Goal: Task Accomplishment & Management: Use online tool/utility

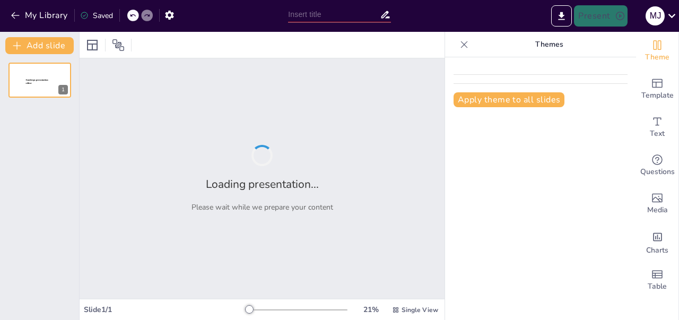
type input "Rencana Kerja Koperasi Desa Merah Putih: Roadmap Menuju Keberhasilan"
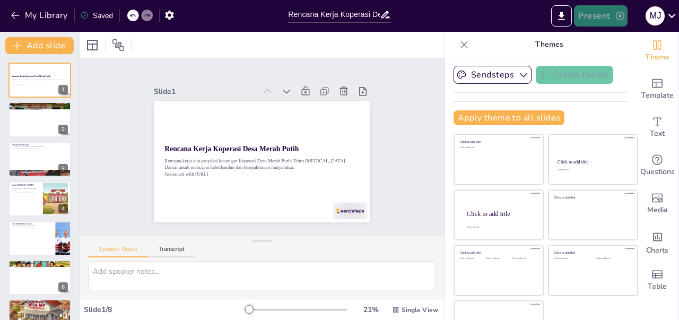
click at [615, 14] on icon "button" at bounding box center [620, 16] width 11 height 11
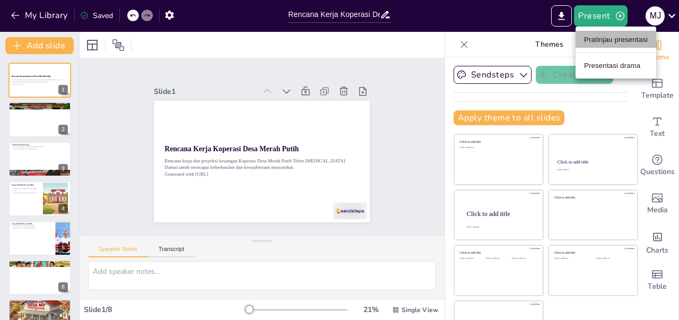
click at [623, 40] on font "Pratinjau presentasi" at bounding box center [616, 40] width 64 height 8
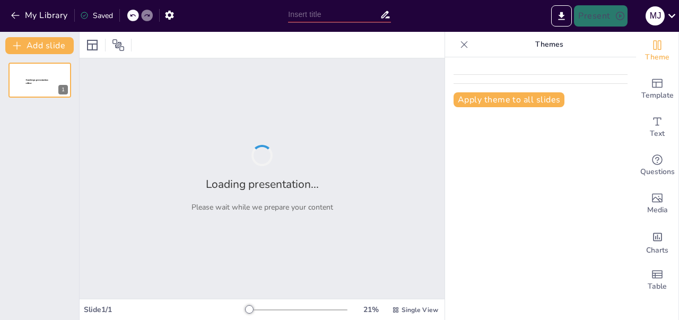
type input "Rencana Kerja Koperasi Desa Merah Putih: Roadmap Menuju Keberhasilan"
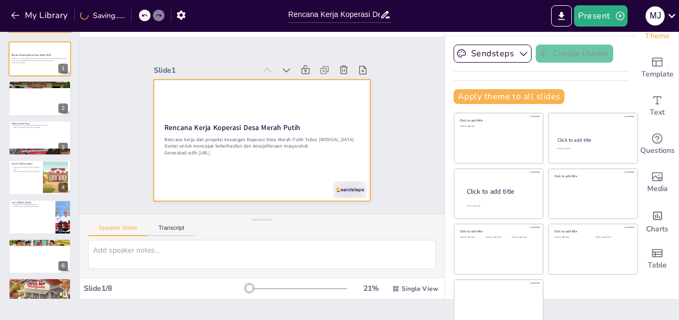
scroll to position [29, 0]
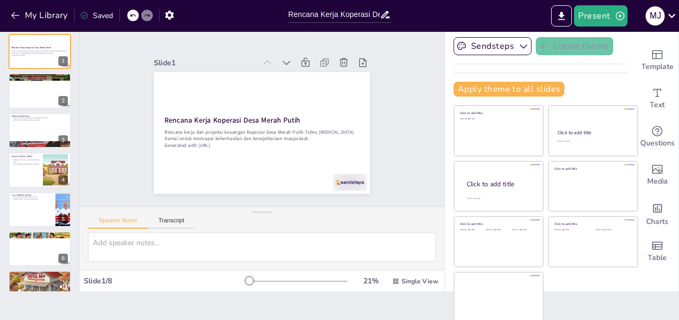
click at [29, 246] on div at bounding box center [39, 248] width 63 height 35
type textarea "Proyeksi yang optimis memberikan gambaran positif mengenai potensi pertumbuhan …"
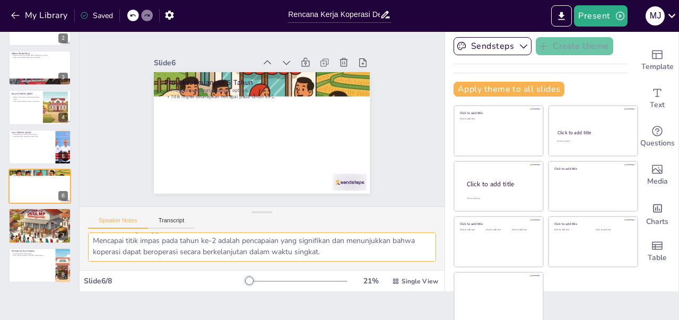
scroll to position [0, 0]
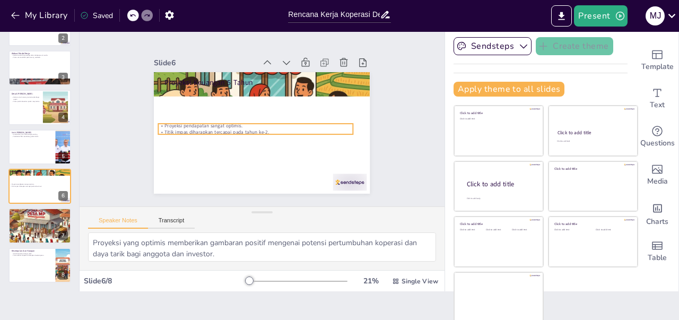
drag, startPoint x: 261, startPoint y: 88, endPoint x: 255, endPoint y: 123, distance: 36.1
click at [255, 123] on p "Proyeksi pendapatan sangat optimis." at bounding box center [252, 116] width 103 height 172
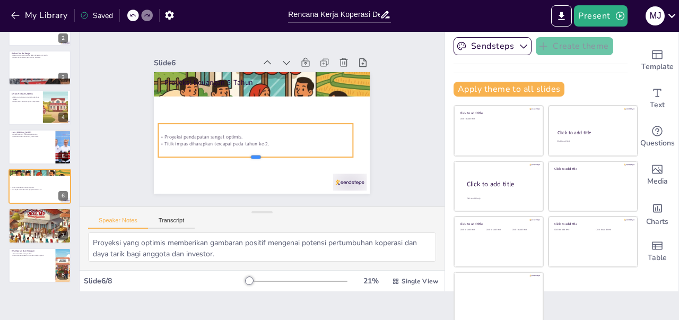
drag, startPoint x: 245, startPoint y: 131, endPoint x: 246, endPoint y: 153, distance: 22.8
click at [246, 153] on div at bounding box center [228, 91] width 105 height 172
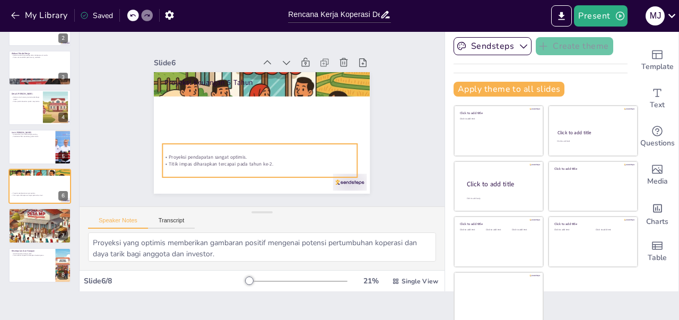
drag, startPoint x: 311, startPoint y: 140, endPoint x: 315, endPoint y: 160, distance: 20.6
click at [252, 160] on p "Titik impas diharapkan tercapai pada tahun ke-2." at bounding box center [219, 101] width 66 height 187
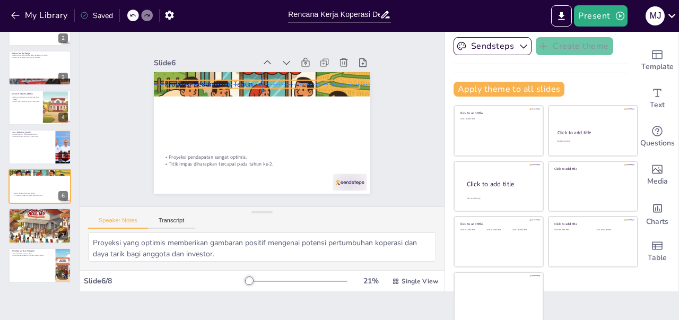
type input "48"
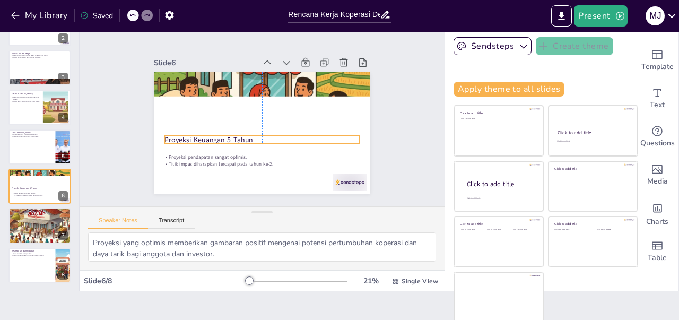
drag, startPoint x: 232, startPoint y: 77, endPoint x: 230, endPoint y: 133, distance: 56.3
click at [230, 133] on p "Proyeksi Keuangan 5 Tahun" at bounding box center [242, 109] width 88 height 181
click at [379, 139] on div "Slide 1 Rencana Kerja Koperasi Desa Merah Putih Rencana kerja dan proyeksi keua…" at bounding box center [262, 118] width 297 height 306
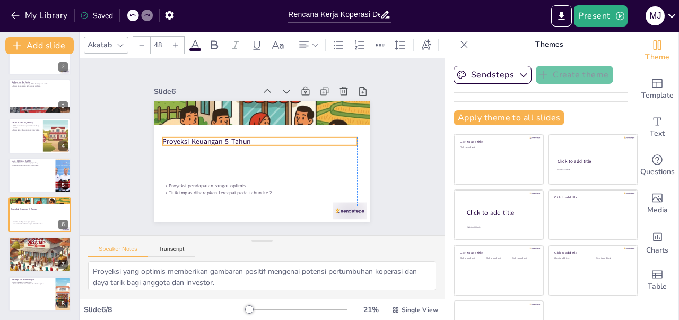
drag, startPoint x: 249, startPoint y: 161, endPoint x: 247, endPoint y: 134, distance: 27.2
click at [252, 134] on p "Proyeksi Keuangan 5 Tahun" at bounding box center [257, 148] width 10 height 194
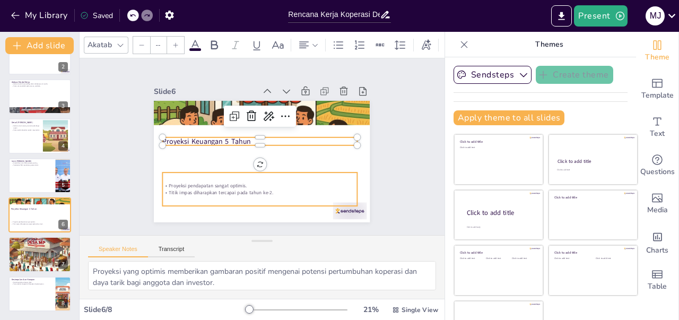
type input "32"
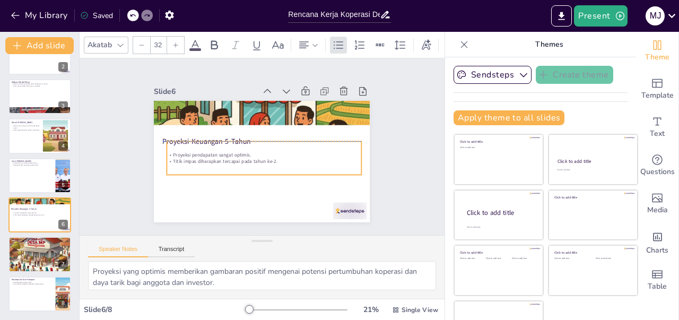
drag, startPoint x: 234, startPoint y: 180, endPoint x: 238, endPoint y: 147, distance: 33.2
click at [238, 147] on p "Proyeksi pendapatan sangat optimis." at bounding box center [262, 138] width 192 height 47
click at [369, 169] on div "Slide 1 Rencana Kerja Koperasi Desa Merah Putih Rencana kerja dan proyeksi keua…" at bounding box center [262, 147] width 214 height 382
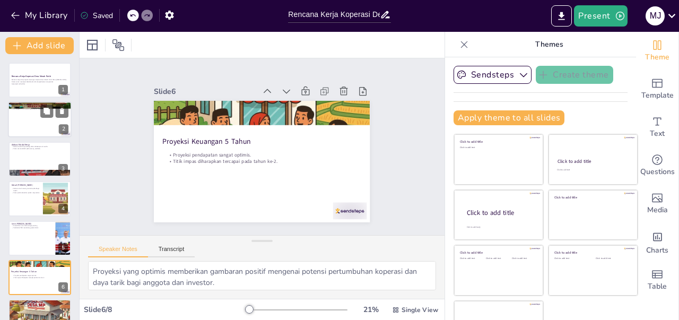
click at [34, 126] on div at bounding box center [40, 120] width 64 height 36
type textarea "Visi koperasi menjadi landasan bagi semua kegiatan yang dilakukan. Dengan menci…"
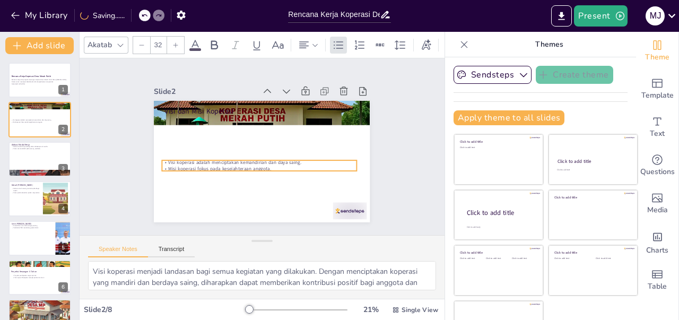
drag, startPoint x: 205, startPoint y: 119, endPoint x: 202, endPoint y: 163, distance: 43.6
click at [202, 163] on p "Misi koperasi fokus pada kesejahteraan anggota." at bounding box center [241, 156] width 103 height 172
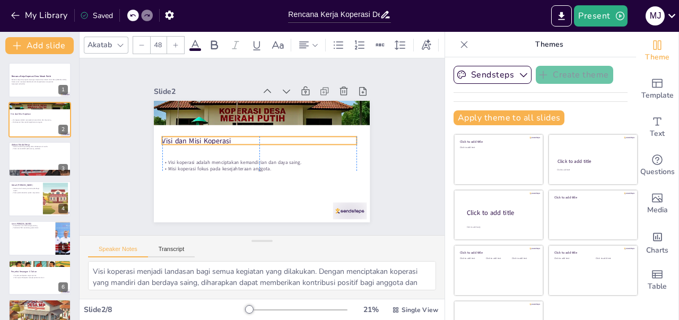
drag, startPoint x: 200, startPoint y: 107, endPoint x: 196, endPoint y: 136, distance: 29.9
click at [196, 136] on p "Visi dan Misi Koperasi" at bounding box center [259, 152] width 137 height 151
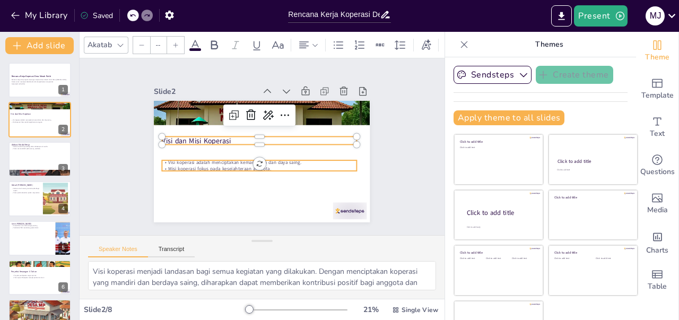
type input "32"
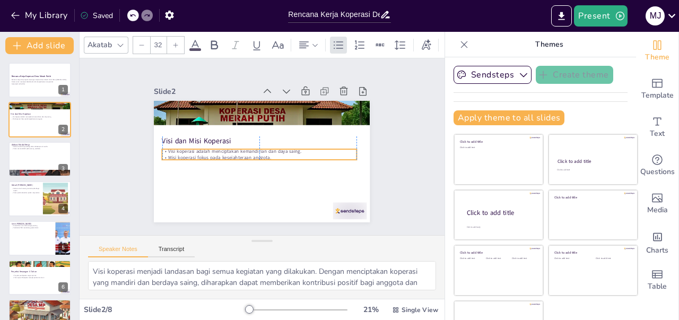
drag, startPoint x: 203, startPoint y: 161, endPoint x: 202, endPoint y: 149, distance: 11.7
click at [204, 149] on p "Visi koperasi adalah menciptakan kemandirian dan daya saing." at bounding box center [264, 151] width 120 height 161
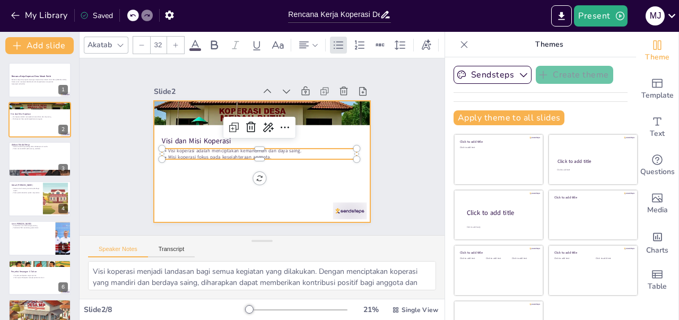
click at [319, 166] on div at bounding box center [247, 145] width 143 height 228
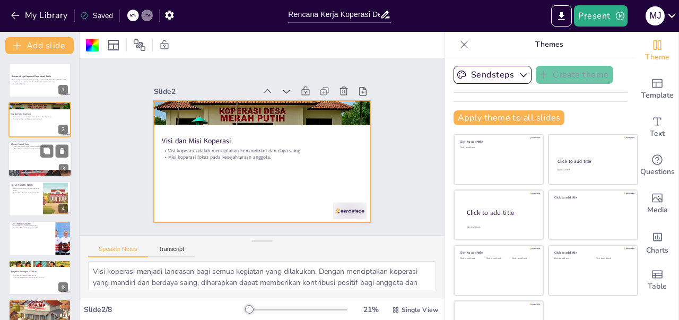
click at [11, 152] on div at bounding box center [40, 159] width 64 height 36
type textarea "Pembagian alokasi modal kerja ini bertujuan untuk memastikan semua unit usaha d…"
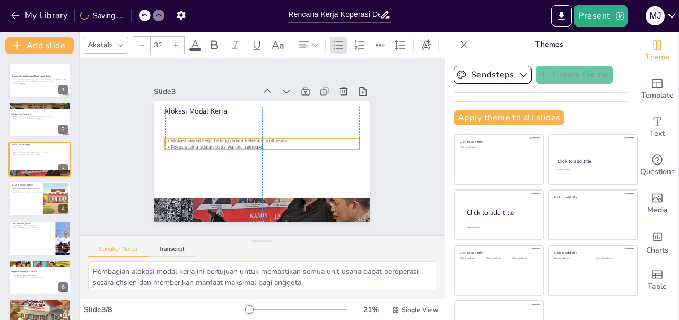
drag, startPoint x: 197, startPoint y: 115, endPoint x: 197, endPoint y: 137, distance: 21.8
click at [253, 137] on p "Alokasi modal kerja terbagi dalam beberapa unit usaha." at bounding box center [256, 146] width 7 height 194
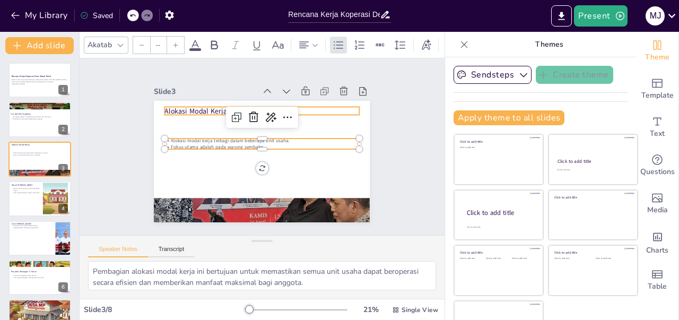
type input "48"
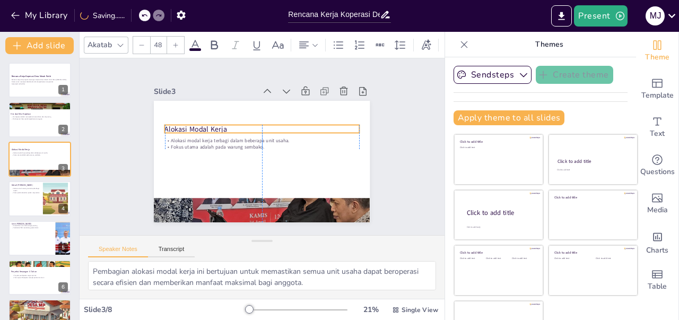
drag, startPoint x: 197, startPoint y: 102, endPoint x: 197, endPoint y: 120, distance: 18.0
click at [197, 120] on p "Alokasi Modal Kerja" at bounding box center [248, 136] width 123 height 163
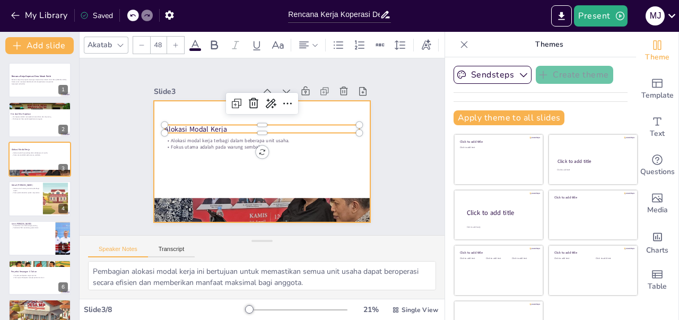
click at [306, 158] on div at bounding box center [277, 147] width 122 height 216
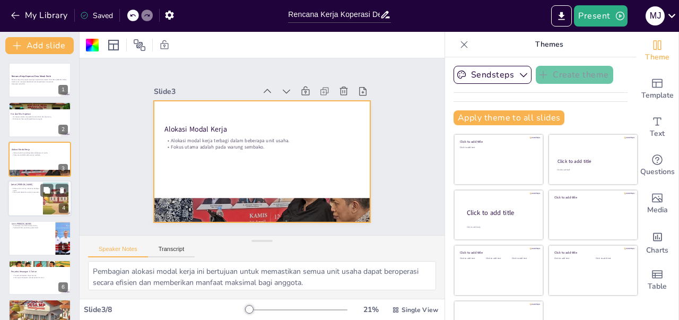
click at [17, 189] on p "Alokasi untuk warung mencakup berbagai aspek." at bounding box center [25, 190] width 29 height 4
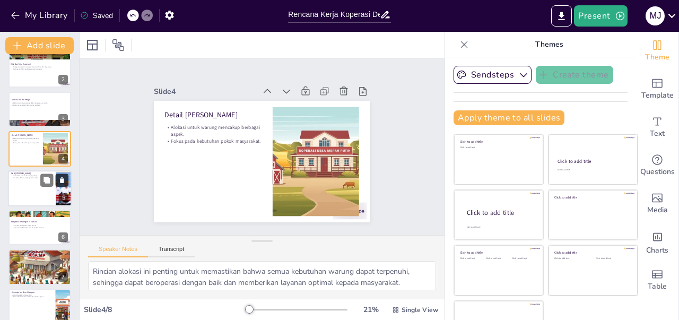
scroll to position [63, 0]
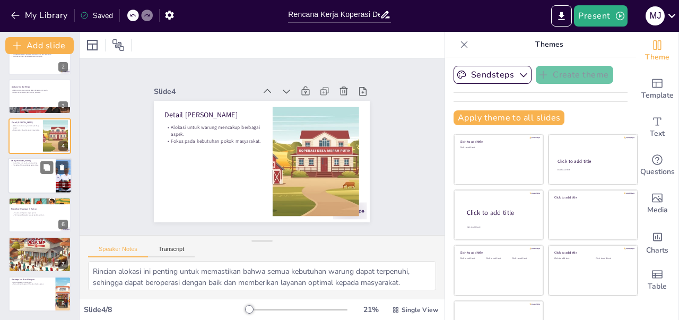
click at [18, 172] on div at bounding box center [40, 176] width 64 height 36
type textarea "Diversifikasi unit usaha membantu koperasi untuk tidak bergantung pada satu sum…"
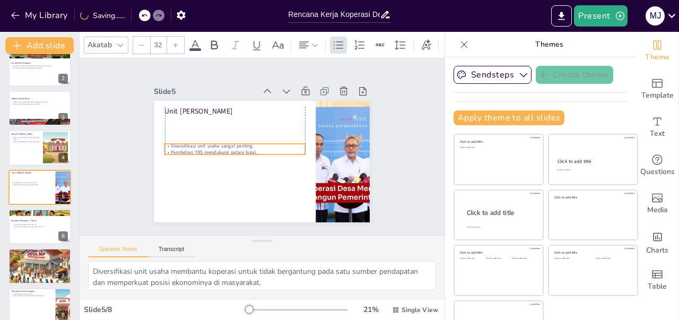
drag, startPoint x: 206, startPoint y: 116, endPoint x: 206, endPoint y: 143, distance: 27.1
click at [255, 143] on p "Diversifikasi unit usaha sangat penting." at bounding box center [265, 120] width 21 height 140
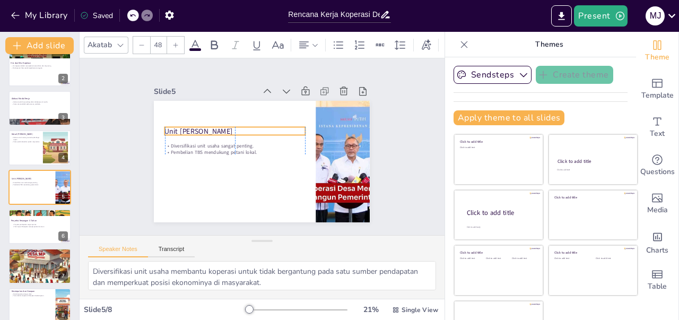
drag, startPoint x: 173, startPoint y: 106, endPoint x: 172, endPoint y: 126, distance: 20.2
click at [229, 126] on p "Unit [PERSON_NAME]" at bounding box center [255, 177] width 53 height 137
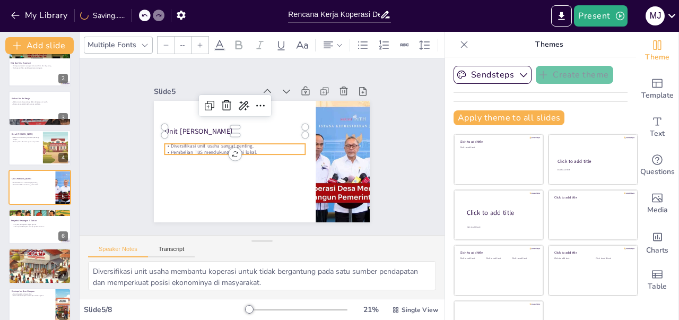
type input "32"
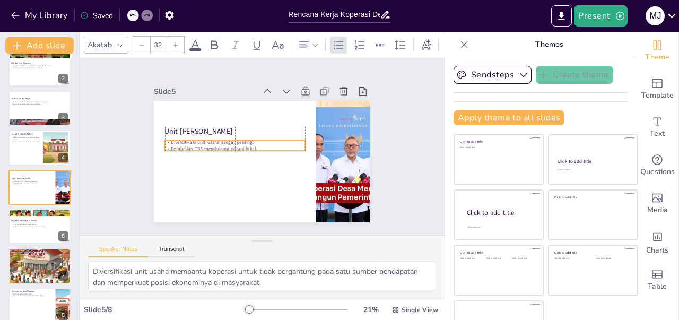
click at [254, 139] on p "Diversifikasi unit usaha sangat penting." at bounding box center [257, 173] width 7 height 141
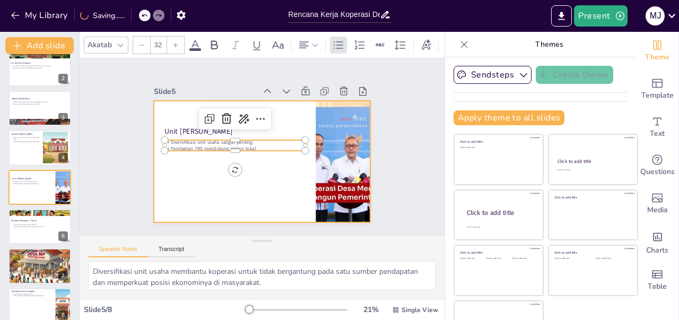
click at [183, 165] on div at bounding box center [265, 131] width 237 height 163
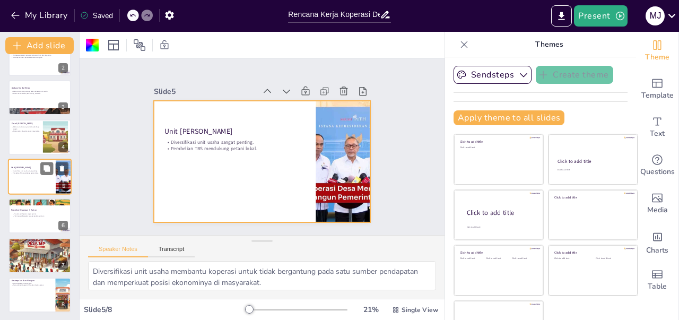
scroll to position [63, 0]
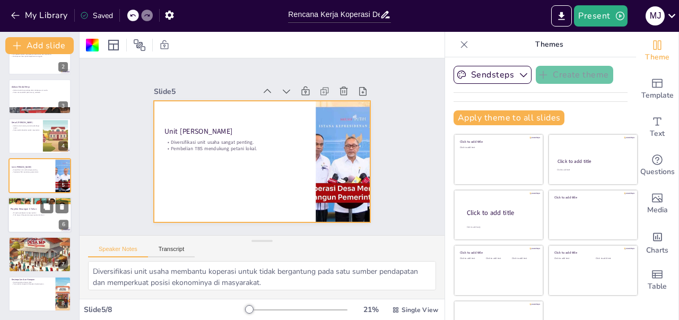
click at [40, 205] on div at bounding box center [40, 215] width 64 height 36
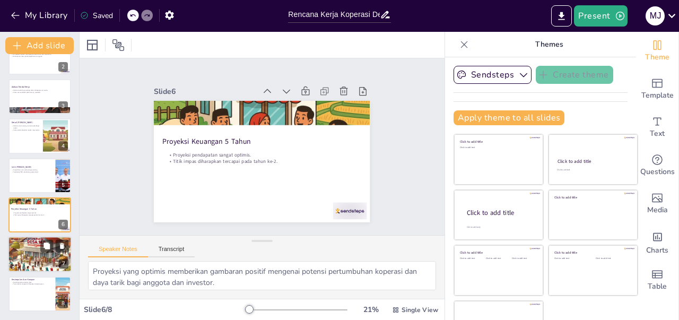
click at [26, 258] on div at bounding box center [40, 254] width 64 height 57
type textarea "Dengan efisiensi biaya, koperasi dapat mengoptimalkan sumber daya dan meningkat…"
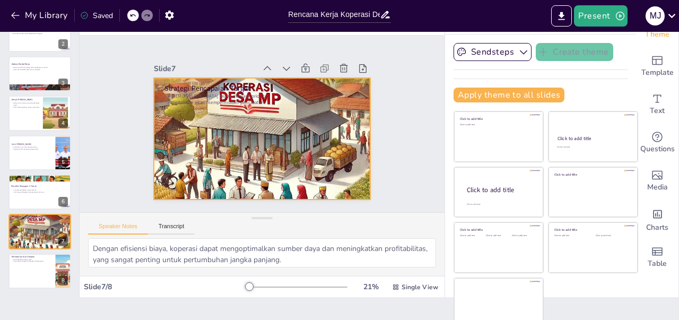
scroll to position [29, 0]
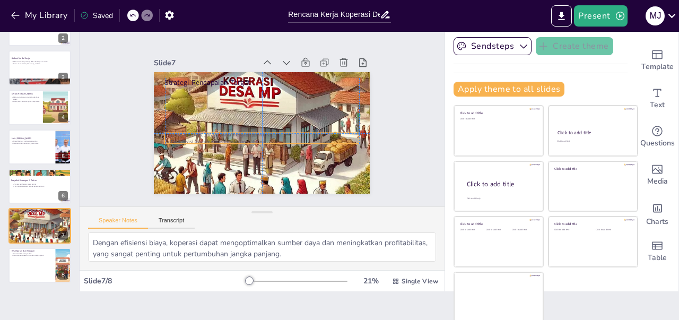
drag, startPoint x: 178, startPoint y: 101, endPoint x: 176, endPoint y: 134, distance: 32.4
click at [176, 125] on div "[DEMOGRAPHIC_DATA] biaya menjadi prioritas. Digitalisasi akan mempermudah penca…" at bounding box center [266, 99] width 193 height 54
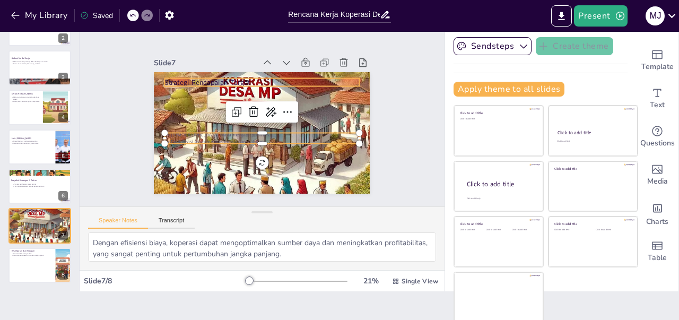
type input "48"
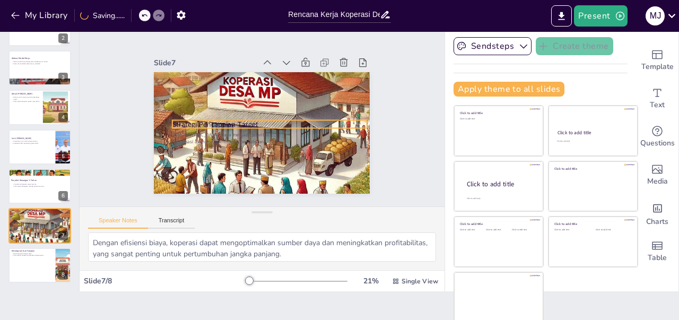
drag, startPoint x: 178, startPoint y: 77, endPoint x: 187, endPoint y: 119, distance: 42.8
click at [187, 119] on p "Strategi Pencapaian Target" at bounding box center [252, 119] width 137 height 151
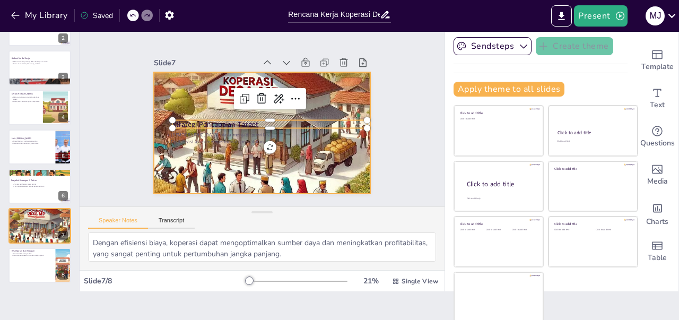
click at [355, 85] on div at bounding box center [247, 116] width 215 height 235
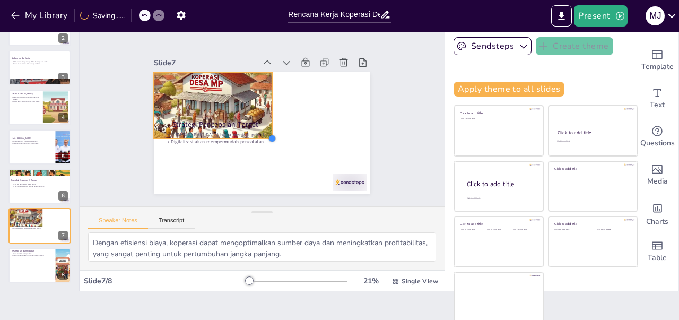
drag, startPoint x: 358, startPoint y: 187, endPoint x: 260, endPoint y: 132, distance: 112.6
click at [263, 102] on div at bounding box center [269, 96] width 12 height 12
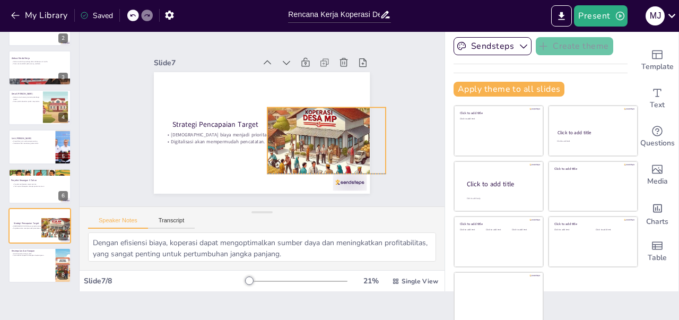
drag, startPoint x: 293, startPoint y: 105, endPoint x: 323, endPoint y: 123, distance: 34.8
click at [323, 123] on div "Strategi Pencapaian Target [DEMOGRAPHIC_DATA] biaya menjadi prioritas. Digitali…" at bounding box center [299, 145] width 127 height 175
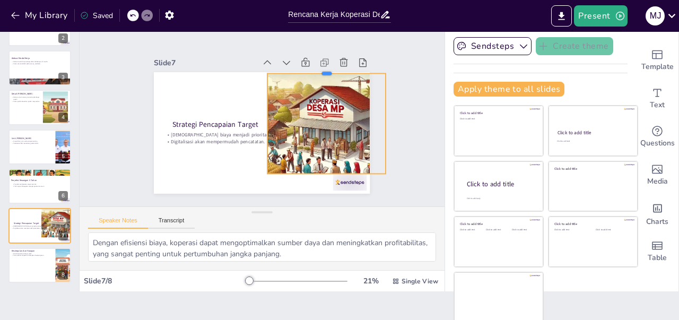
drag, startPoint x: 314, startPoint y: 100, endPoint x: 326, endPoint y: 66, distance: 36.1
click at [231, 82] on div at bounding box center [181, 120] width 100 height 76
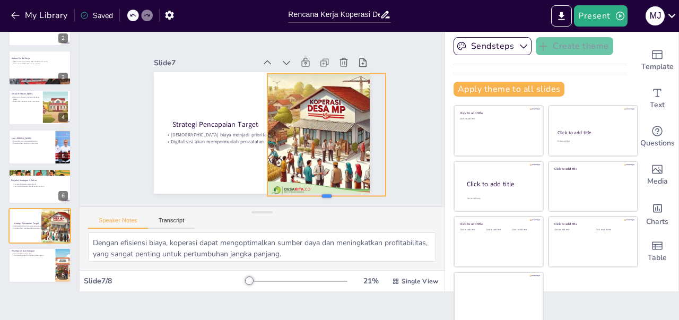
drag, startPoint x: 317, startPoint y: 169, endPoint x: 314, endPoint y: 192, distance: 22.4
click at [256, 192] on div at bounding box center [223, 215] width 66 height 106
click at [386, 129] on div "Slide 1 Rencana Kerja Koperasi Desa Merah Putih Rencana kerja dan proyeksi keua…" at bounding box center [262, 118] width 269 height 314
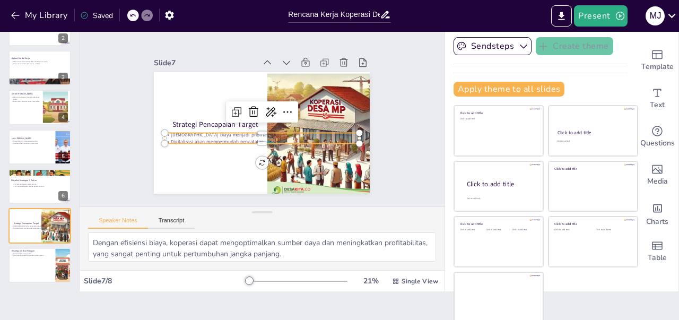
click at [226, 134] on p "Digitalisasi akan mempermudah pencatatan." at bounding box center [242, 107] width 103 height 172
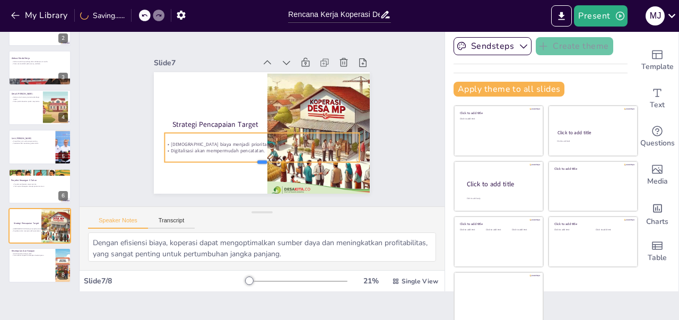
drag, startPoint x: 253, startPoint y: 141, endPoint x: 253, endPoint y: 160, distance: 18.6
click at [253, 96] on div at bounding box center [272, 71] width 192 height 49
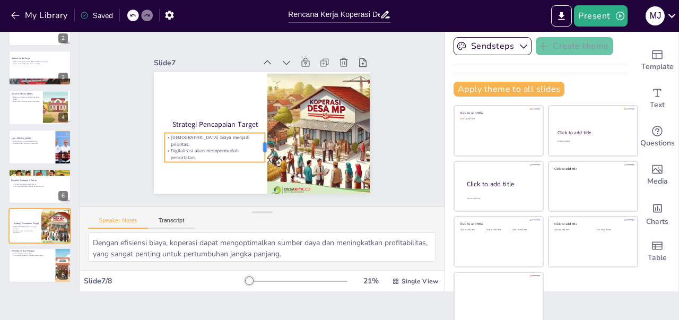
drag, startPoint x: 348, startPoint y: 143, endPoint x: 253, endPoint y: 152, distance: 94.9
click at [277, 134] on div at bounding box center [292, 124] width 30 height 20
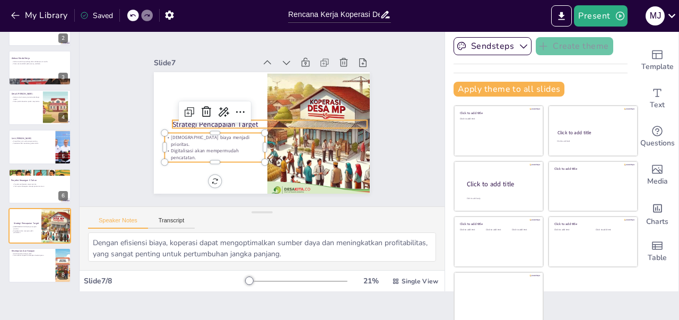
click at [236, 122] on p "Strategi Pencapaian Target" at bounding box center [264, 109] width 106 height 174
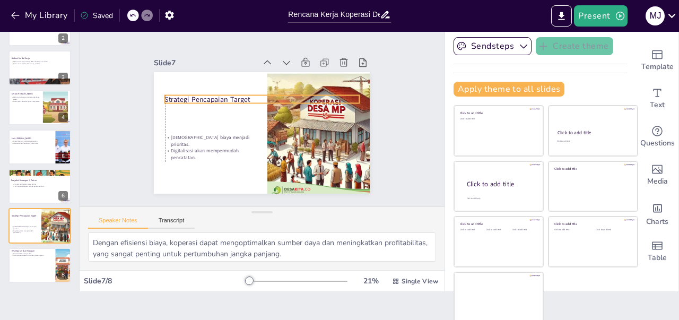
drag, startPoint x: 236, startPoint y: 121, endPoint x: 228, endPoint y: 96, distance: 26.7
click at [228, 96] on p "Strategi Pencapaian Target" at bounding box center [247, 129] width 123 height 163
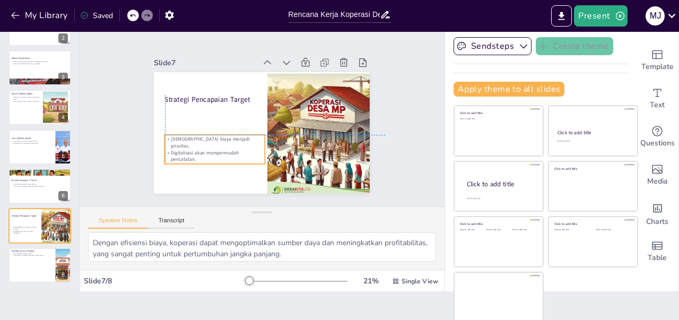
type input "32"
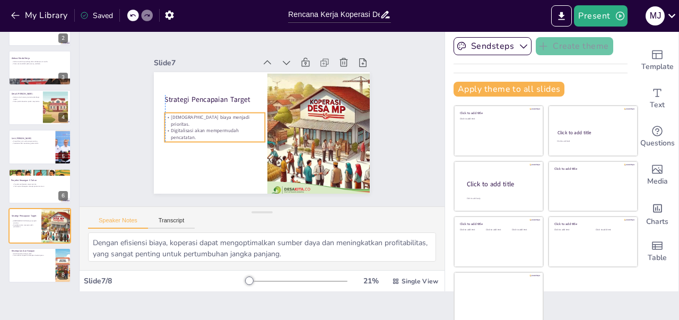
drag, startPoint x: 211, startPoint y: 134, endPoint x: 210, endPoint y: 114, distance: 20.2
click at [233, 114] on p "[DEMOGRAPHIC_DATA] biaya menjadi prioritas." at bounding box center [250, 72] width 34 height 101
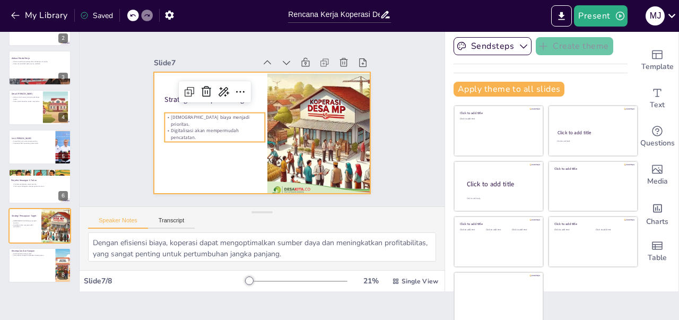
click at [226, 162] on div at bounding box center [247, 118] width 122 height 216
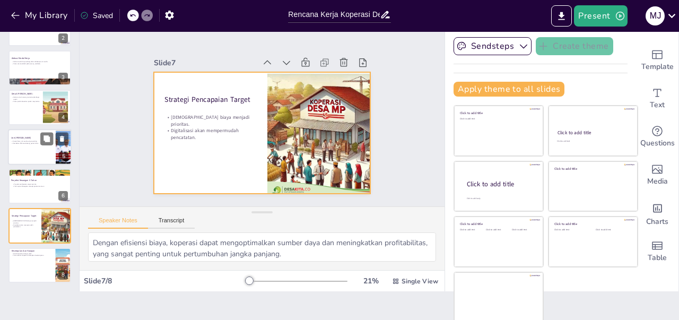
click at [36, 149] on div at bounding box center [40, 147] width 64 height 36
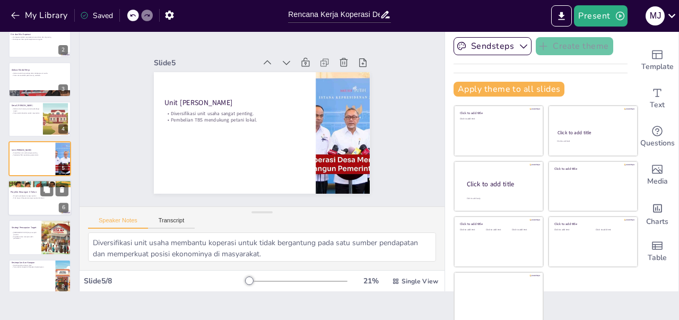
click at [25, 198] on p "Titik impas diharapkan tercapai pada tahun ke-2." at bounding box center [40, 198] width 57 height 2
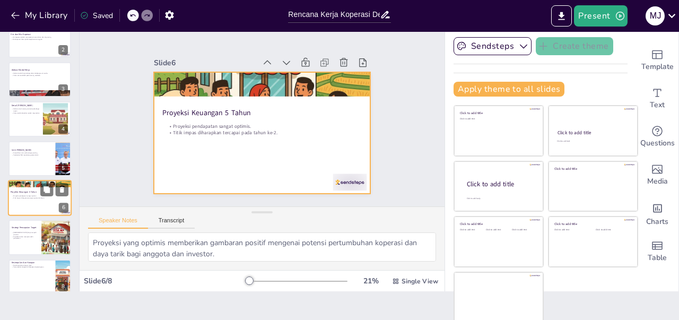
scroll to position [63, 0]
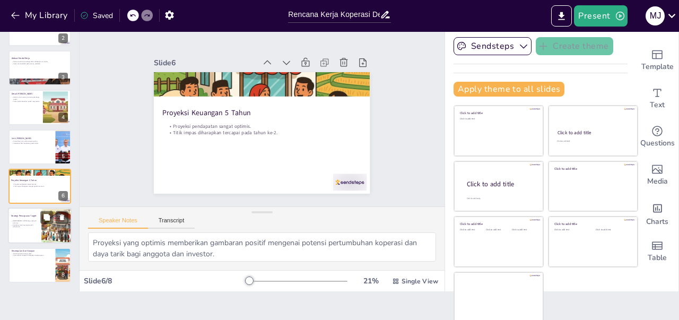
click at [31, 224] on p "Digitalisasi akan mempermudah pencatatan." at bounding box center [26, 226] width 30 height 4
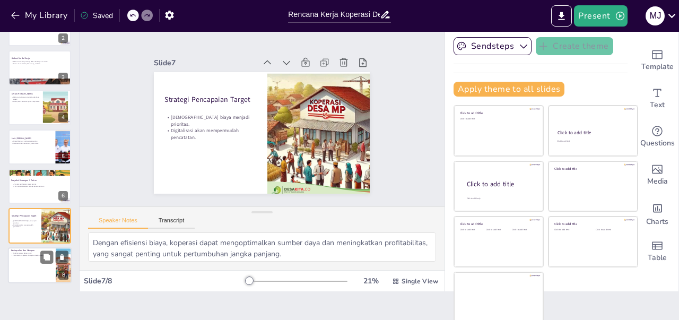
click at [32, 254] on p "Pertumbuhan koperasi diharapkan berkelanjutan." at bounding box center [31, 255] width 41 height 2
type textarea "Alokasi modal yang efisien menunjukkan bahwa koperasi memiliki rencana yang jel…"
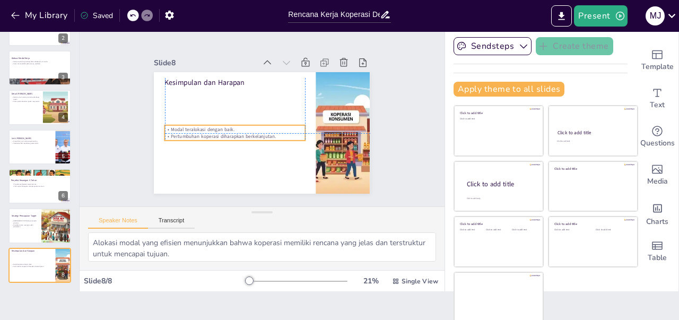
drag, startPoint x: 204, startPoint y: 89, endPoint x: 205, endPoint y: 124, distance: 35.6
click at [266, 124] on p "Modal teralokasi dengan baik." at bounding box center [276, 144] width 21 height 140
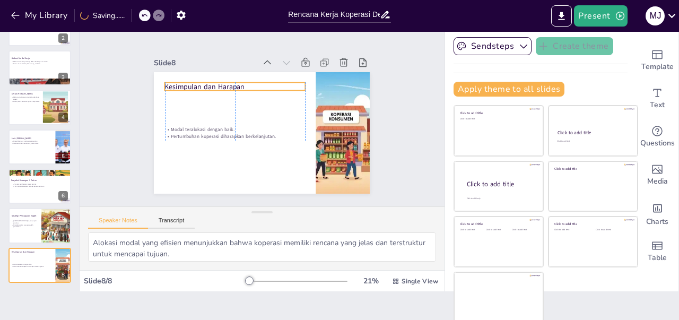
type input "48"
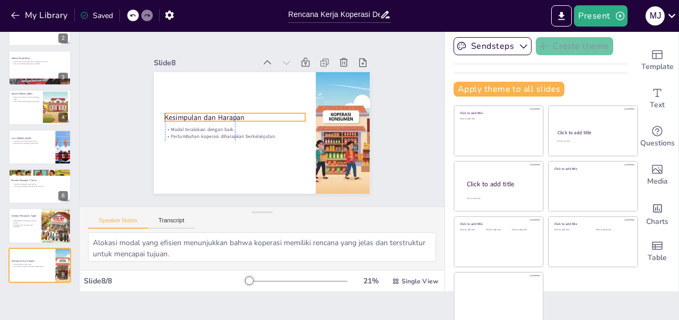
drag, startPoint x: 201, startPoint y: 74, endPoint x: 200, endPoint y: 109, distance: 35.0
click at [252, 109] on p "Kesimpulan dan Harapan" at bounding box center [264, 145] width 25 height 141
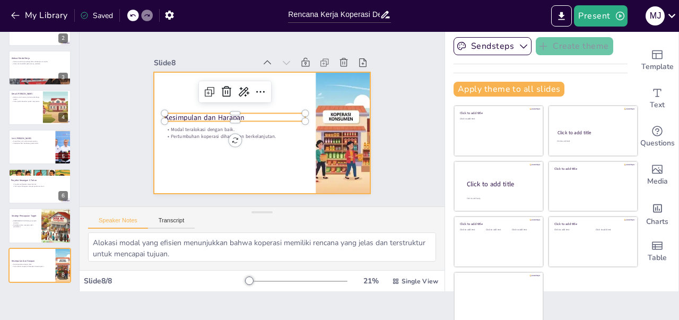
click at [249, 160] on div at bounding box center [274, 111] width 213 height 248
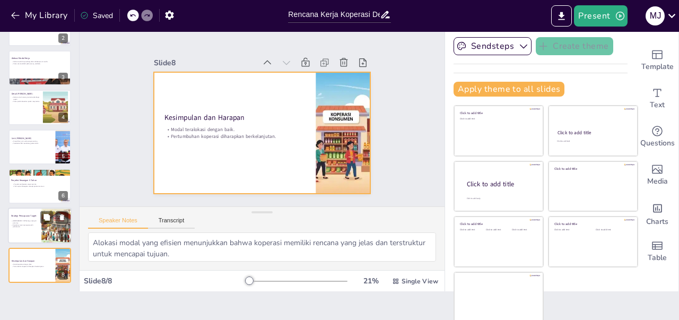
click at [25, 225] on p "Digitalisasi akan mempermudah pencatatan." at bounding box center [26, 226] width 30 height 4
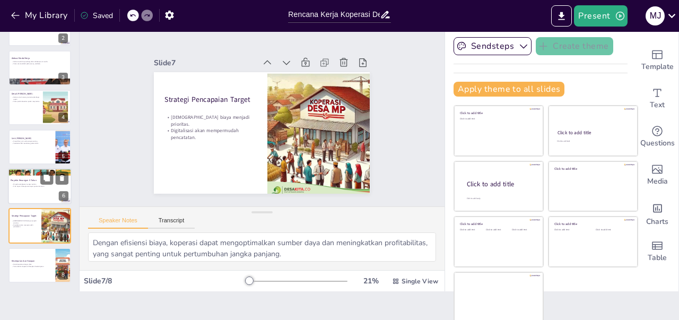
click at [29, 194] on div at bounding box center [40, 186] width 64 height 36
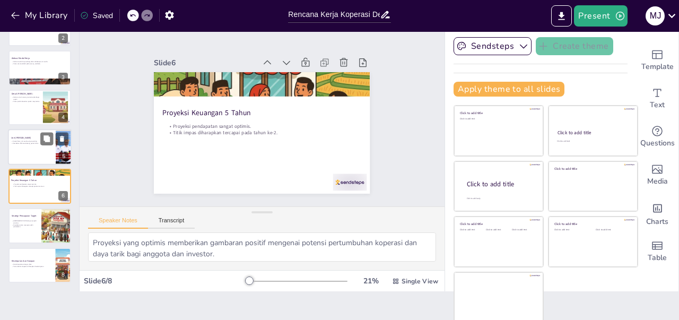
click at [28, 154] on div at bounding box center [40, 147] width 64 height 36
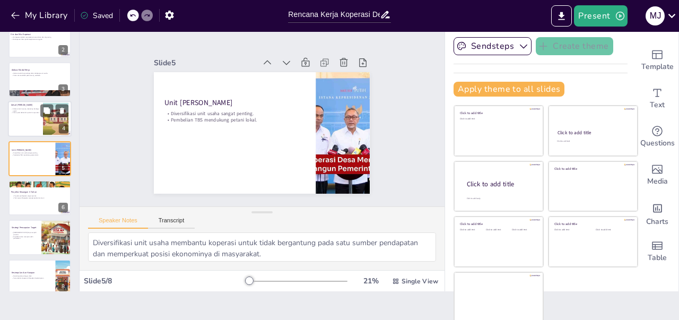
click at [26, 116] on div at bounding box center [40, 119] width 64 height 36
type textarea "Rincian alokasi ini penting untuk memastikan bahwa semua kebutuhan warung dapat…"
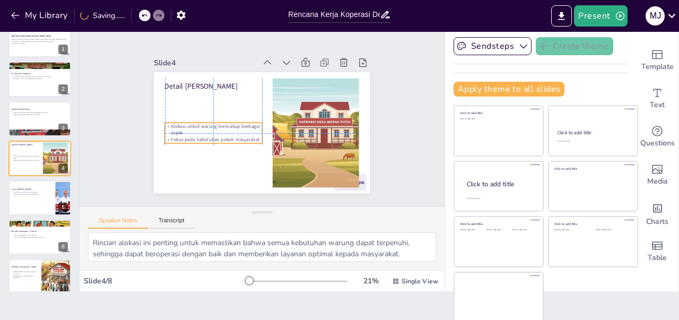
drag, startPoint x: 205, startPoint y: 119, endPoint x: 204, endPoint y: 134, distance: 15.5
click at [204, 135] on p "Fokus pada kebutuhan pokok masyarakat." at bounding box center [226, 158] width 91 height 46
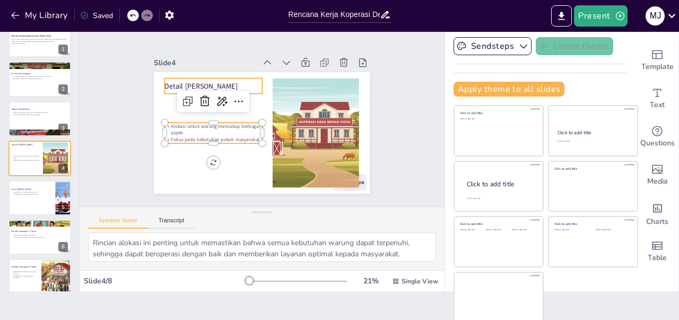
type input "48"
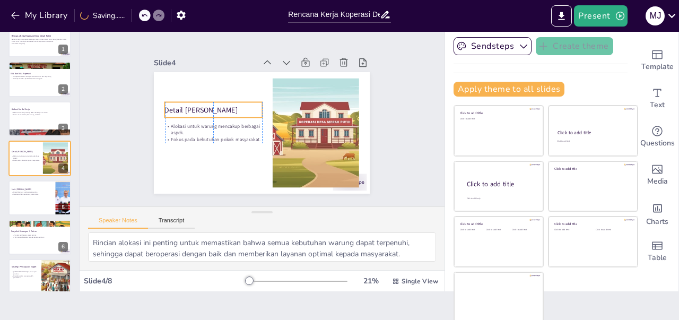
drag, startPoint x: 206, startPoint y: 81, endPoint x: 208, endPoint y: 105, distance: 23.9
click at [249, 119] on p "Detail [PERSON_NAME]" at bounding box center [264, 167] width 30 height 97
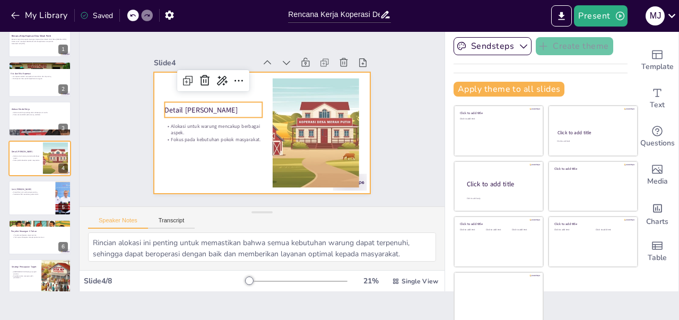
click at [179, 160] on div at bounding box center [261, 132] width 228 height 143
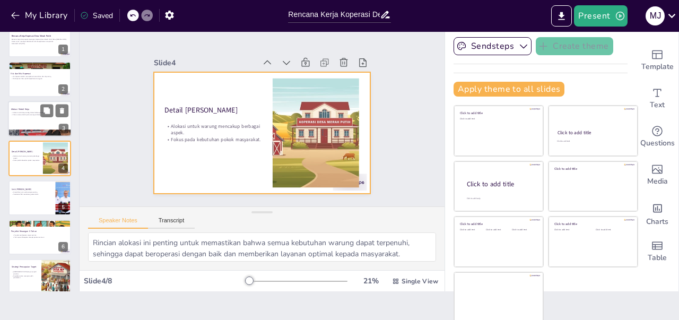
click at [34, 109] on p "Alokasi Modal Kerja" at bounding box center [39, 109] width 57 height 3
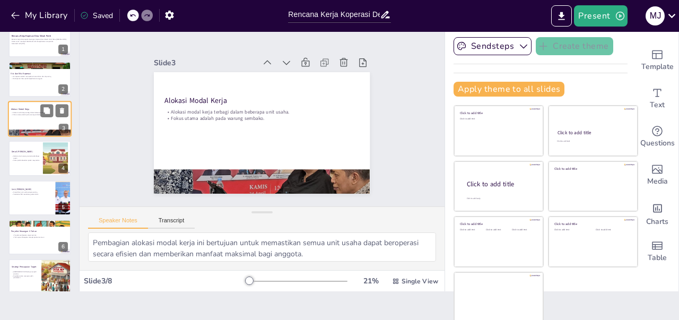
scroll to position [0, 0]
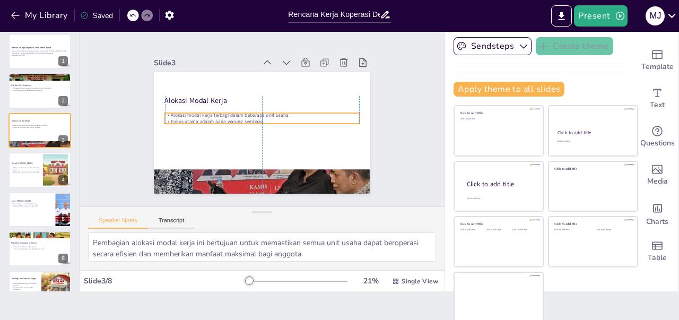
click at [228, 113] on p "Alokasi modal kerja terbagi dalam beberapa unit usaha." at bounding box center [263, 115] width 180 height 85
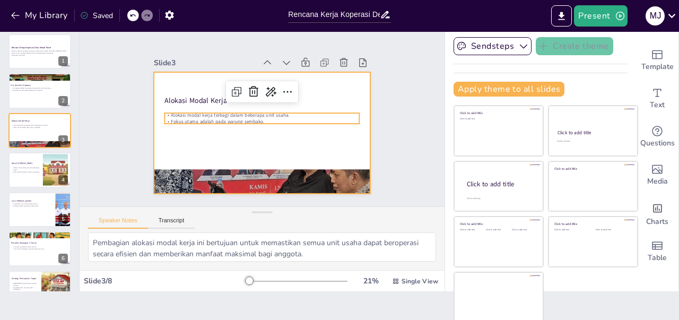
click at [291, 131] on div at bounding box center [271, 131] width 246 height 226
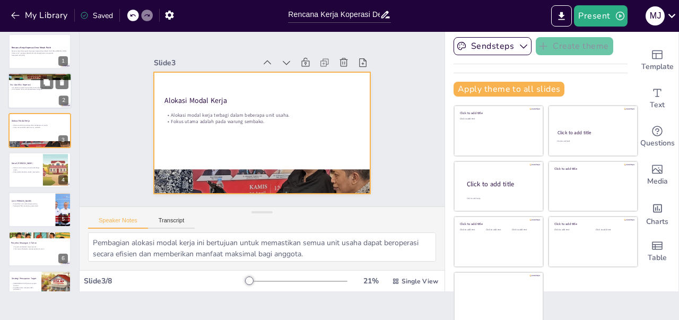
click at [33, 97] on div at bounding box center [40, 91] width 64 height 36
type textarea "Visi koperasi menjadi landasan bagi semua kegiatan yang dilakukan. Dengan menci…"
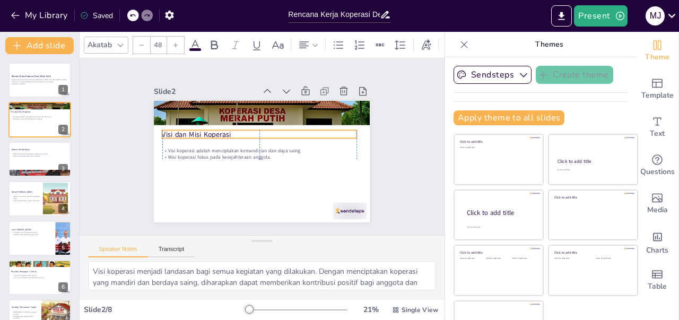
drag, startPoint x: 208, startPoint y: 135, endPoint x: 206, endPoint y: 128, distance: 7.1
click at [206, 128] on p "Visi dan Misi Koperasi" at bounding box center [255, 157] width 151 height 137
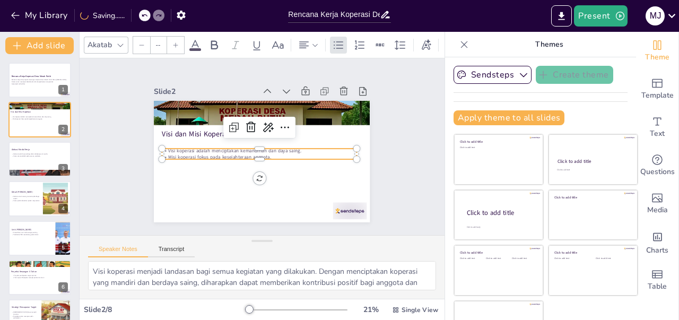
type input "32"
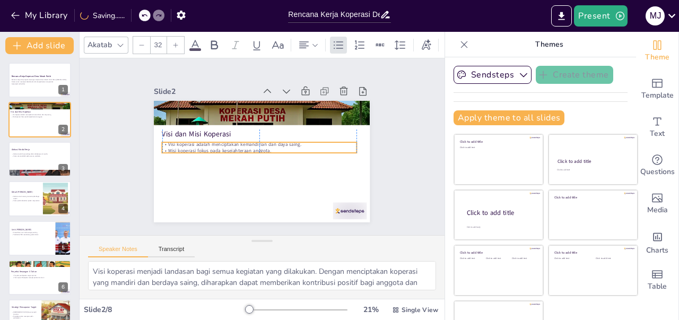
drag, startPoint x: 194, startPoint y: 151, endPoint x: 194, endPoint y: 144, distance: 6.4
click at [194, 144] on p "Misi koperasi fokus pada kesejahteraan anggota." at bounding box center [261, 142] width 161 height 120
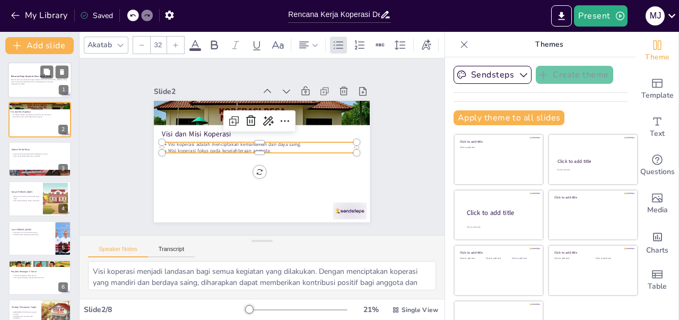
click at [31, 71] on div at bounding box center [40, 80] width 64 height 36
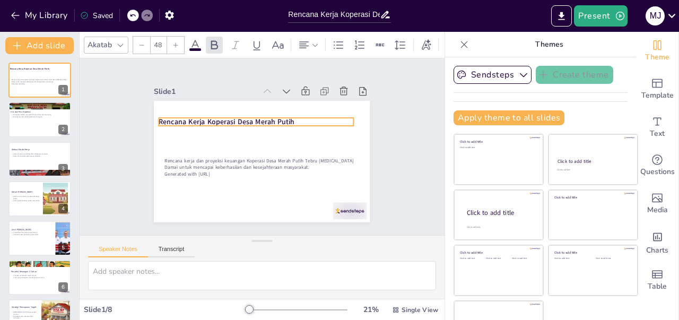
drag, startPoint x: 278, startPoint y: 134, endPoint x: 273, endPoint y: 119, distance: 16.1
click at [273, 155] on strong "Rencana Kerja Koperasi Desa Merah Putih" at bounding box center [300, 167] width 136 height 24
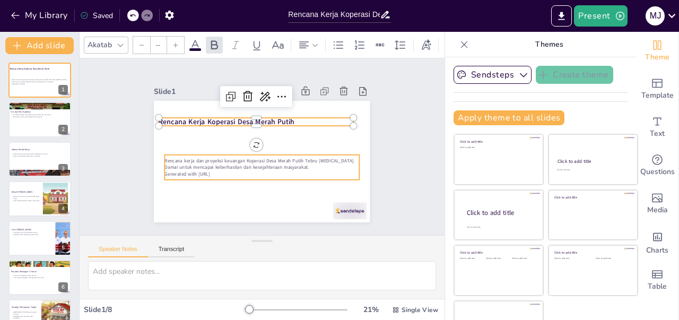
type input "32"
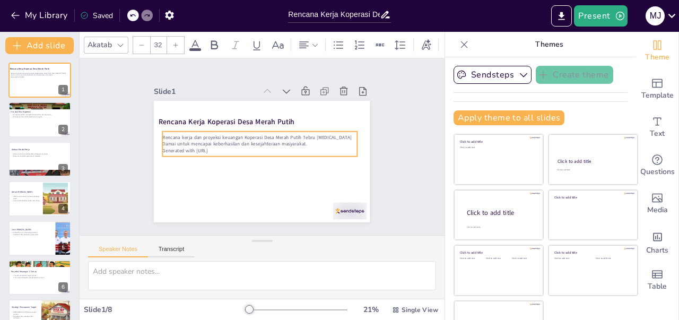
drag, startPoint x: 260, startPoint y: 159, endPoint x: 258, endPoint y: 135, distance: 23.4
click at [258, 135] on p "Rencana kerja dan proyeksi keuangan Koperasi Desa Merah Putih Tebru [MEDICAL_DA…" at bounding box center [268, 144] width 34 height 195
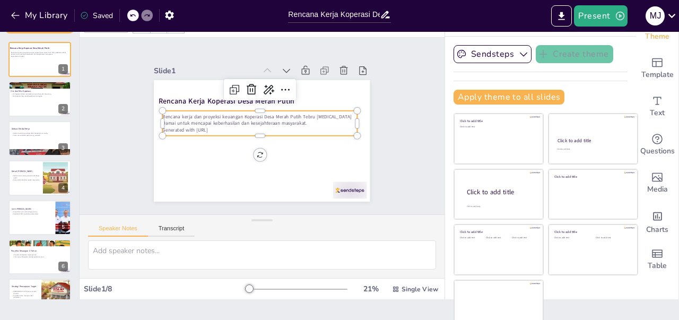
scroll to position [29, 0]
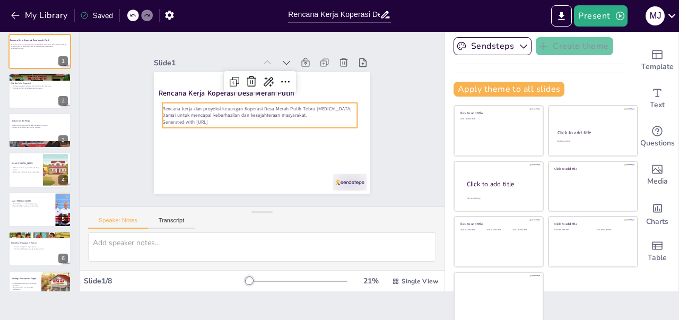
click at [401, 162] on div "Slide 1 Rencana Kerja Koperasi Desa Merah Putih Rencana kerja dan proyeksi keua…" at bounding box center [262, 118] width 365 height 177
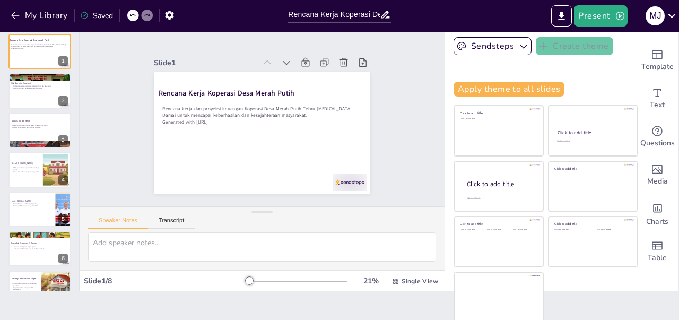
click at [401, 110] on div "Slide 1 Rencana Kerja Koperasi Desa Merah Putih Rencana kerja dan proyeksi keua…" at bounding box center [262, 117] width 358 height 399
click at [375, 132] on div "Slide 1 Rencana Kerja Koperasi Desa Merah Putih Rencana kerja dan proyeksi keua…" at bounding box center [262, 118] width 269 height 314
